Goal: Information Seeking & Learning: Learn about a topic

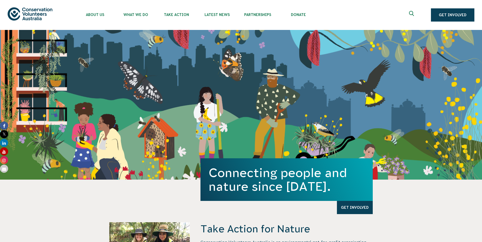
click at [412, 12] on icon "Expand search box" at bounding box center [412, 15] width 6 height 8
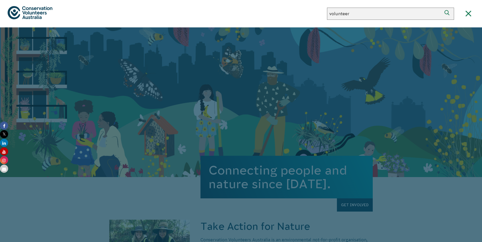
type input "volunteer"
click at [442, 8] on button "Search" at bounding box center [448, 14] width 12 height 12
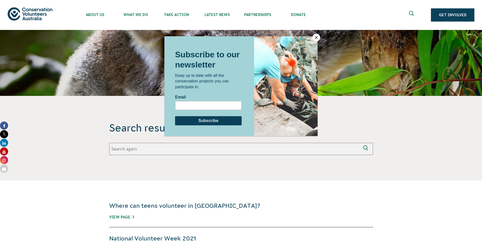
click at [35, 16] on div at bounding box center [241, 121] width 482 height 242
click at [452, 15] on div at bounding box center [241, 121] width 482 height 242
click at [315, 38] on button "Close" at bounding box center [316, 38] width 8 height 8
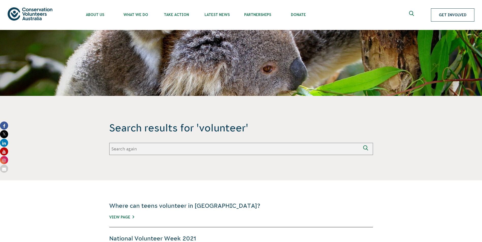
click at [457, 17] on link "Get Involved" at bounding box center [452, 14] width 43 height 13
